Goal: Task Accomplishment & Management: Check status

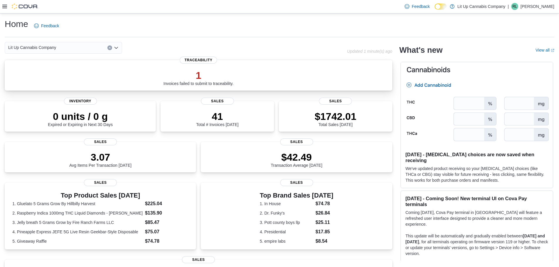
click at [231, 75] on p "1" at bounding box center [198, 76] width 70 height 12
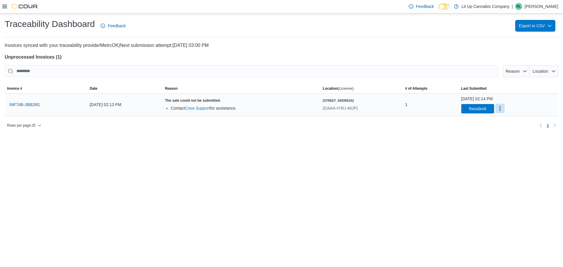
click at [496, 108] on button "More" at bounding box center [500, 108] width 9 height 9
click at [35, 106] on span "INF74B-JBB28G" at bounding box center [24, 105] width 31 height 6
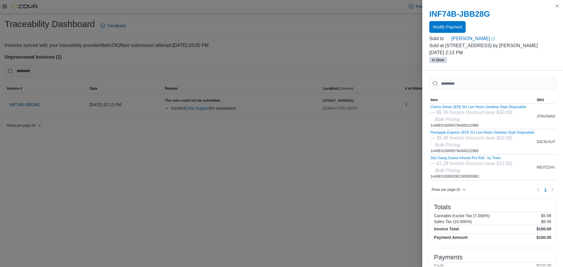
drag, startPoint x: 336, startPoint y: 144, endPoint x: 340, endPoint y: 144, distance: 3.5
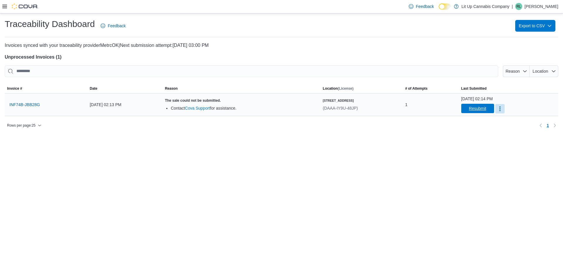
click at [469, 111] on span "Resubmit" at bounding box center [477, 109] width 17 height 6
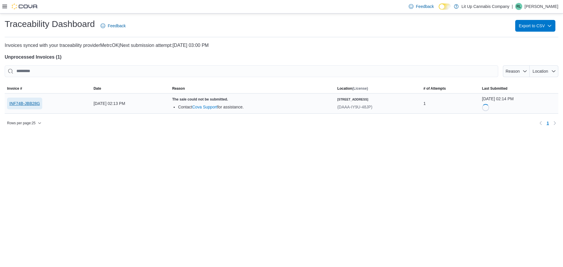
click at [35, 105] on span "INF74B-JBB28G" at bounding box center [24, 104] width 31 height 6
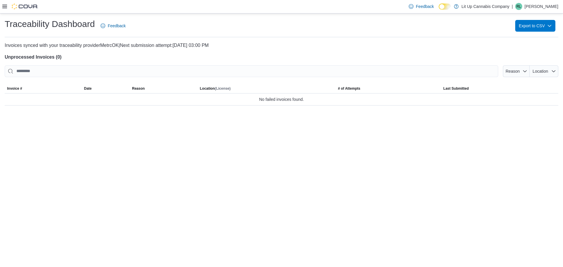
click at [2, 10] on div at bounding box center [20, 6] width 36 height 13
click at [4, 8] on icon at bounding box center [4, 7] width 5 height 4
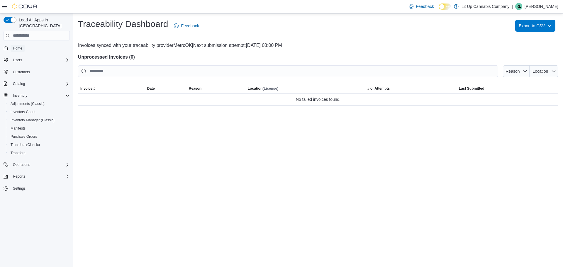
click at [17, 46] on span "Home" at bounding box center [17, 48] width 9 height 5
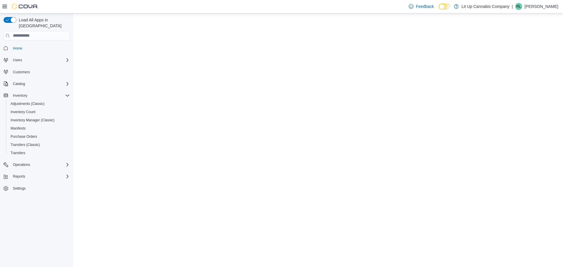
click at [28, 45] on span "Home" at bounding box center [40, 48] width 59 height 7
click at [17, 46] on span "Home" at bounding box center [17, 48] width 9 height 5
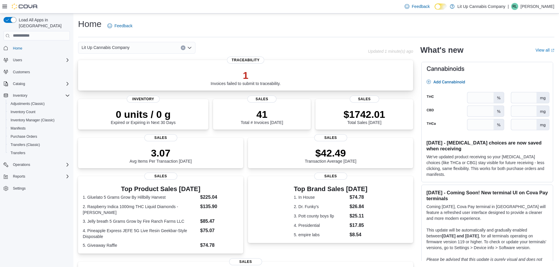
click at [175, 74] on div "1 Invoices failed to submit to traceability." at bounding box center [246, 76] width 326 height 19
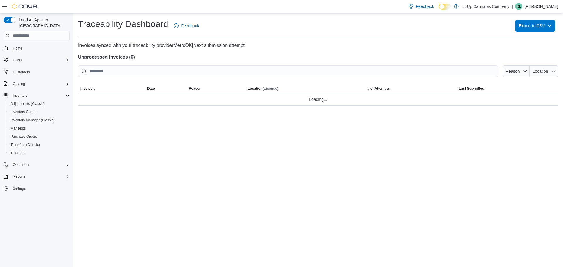
click at [30, 45] on span "Home" at bounding box center [40, 48] width 59 height 7
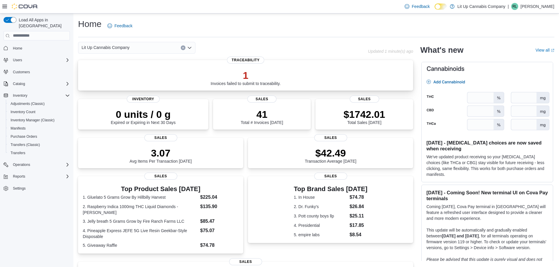
click at [209, 84] on div "1 Invoices failed to submit to traceability." at bounding box center [246, 76] width 326 height 19
